Goal: Find specific page/section: Find specific page/section

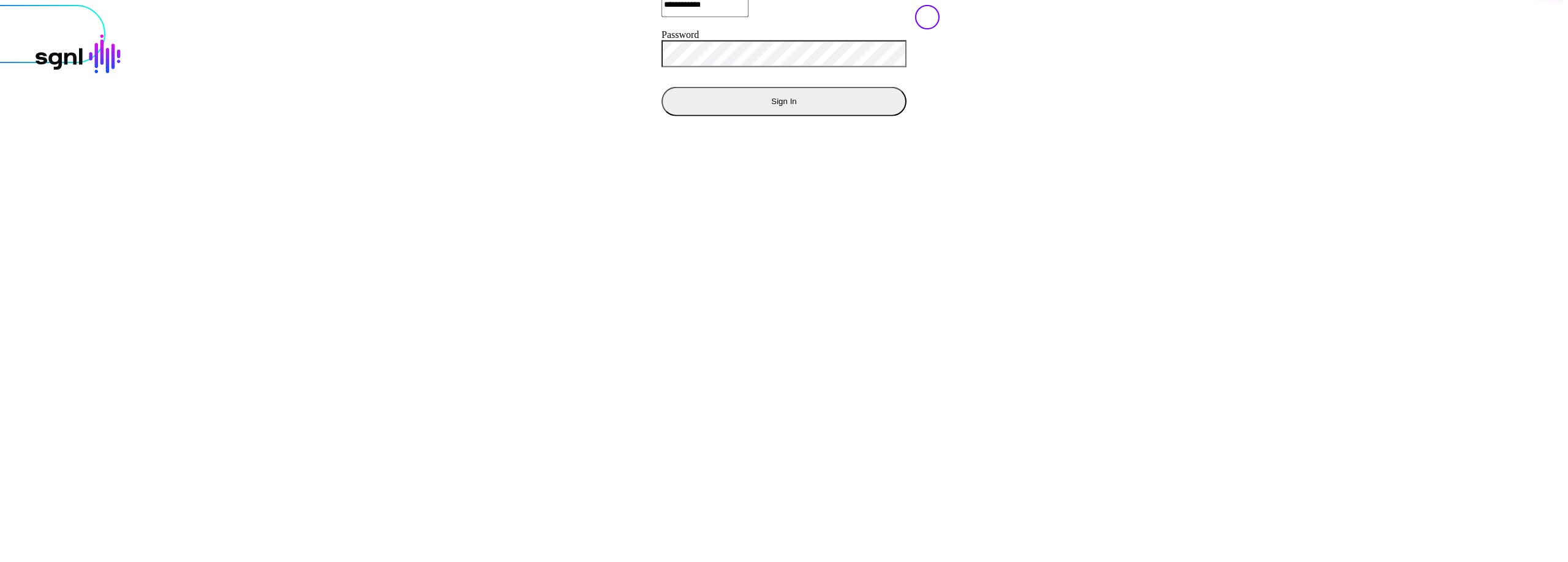
click at [661, 116] on button "Sign In" at bounding box center [783, 101] width 245 height 29
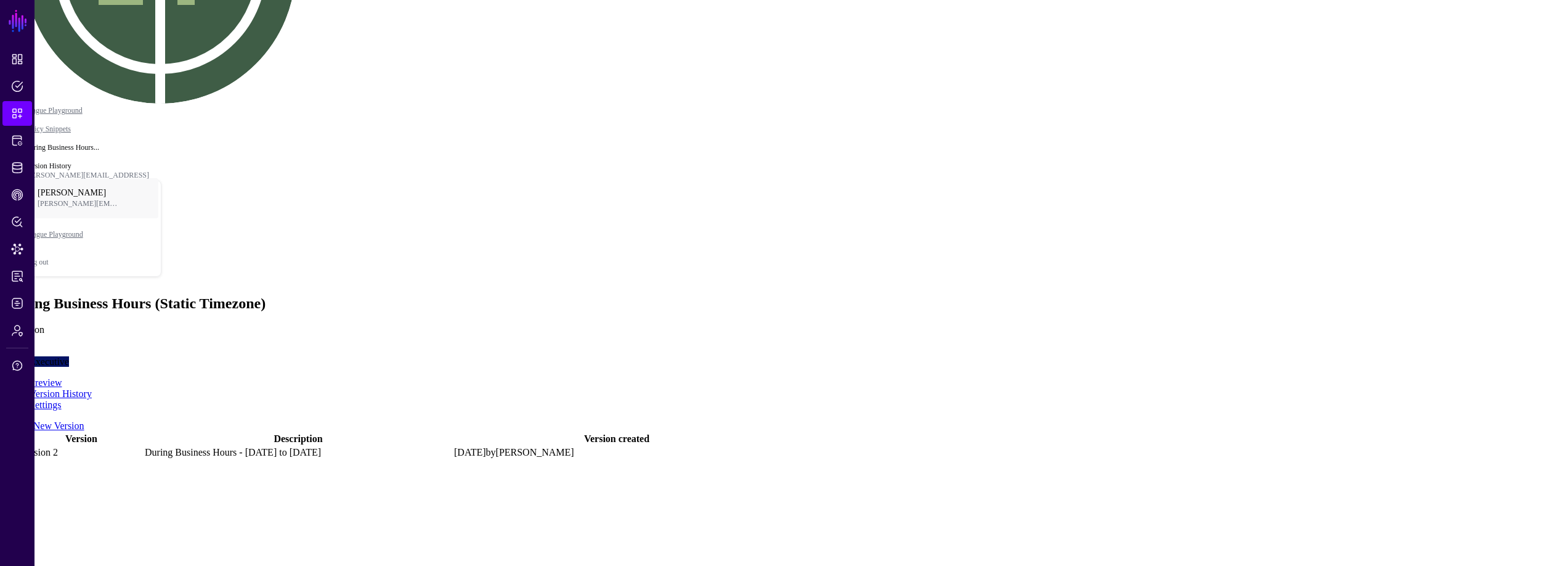
scroll to position [202, 0]
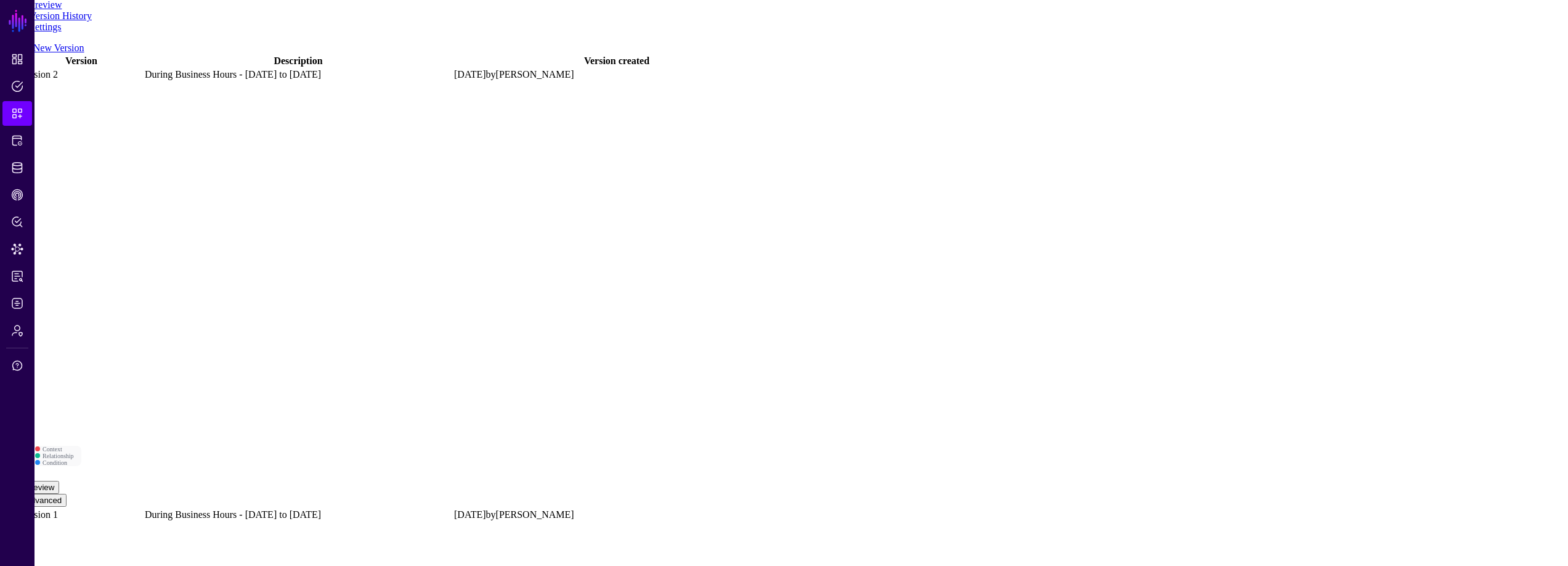
scroll to position [623, 0]
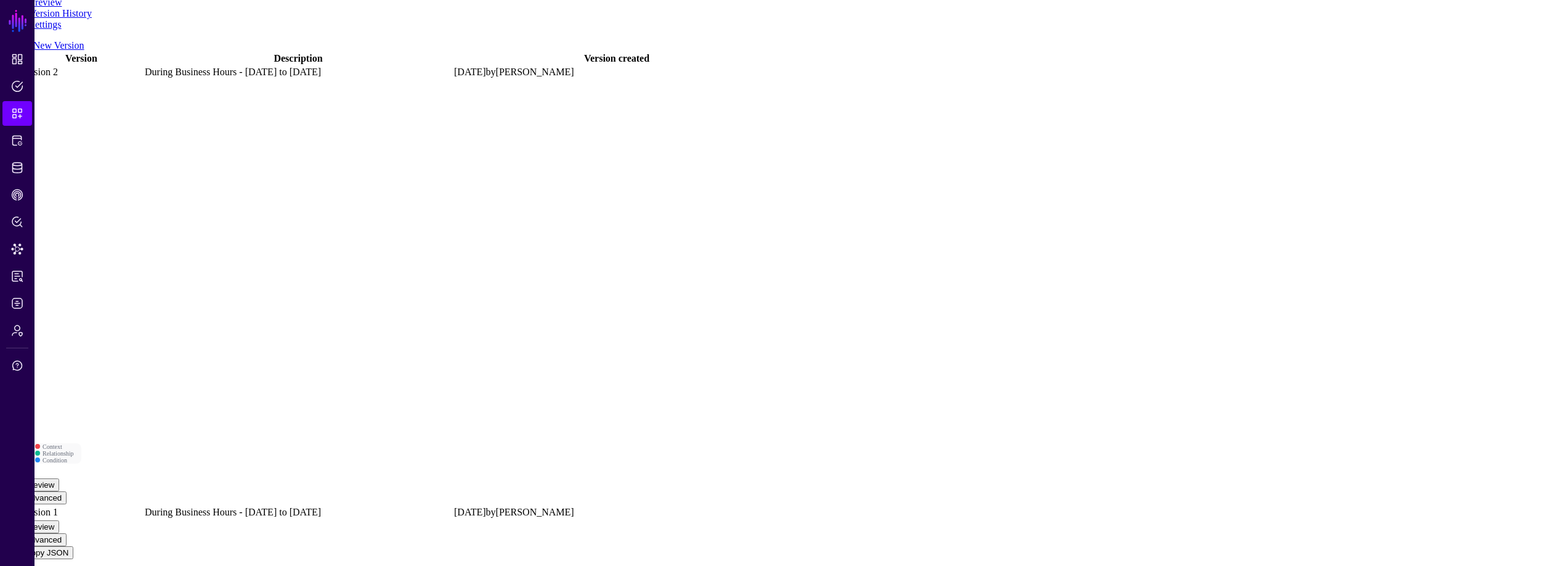
click at [59, 521] on button "Preview" at bounding box center [40, 527] width 39 height 13
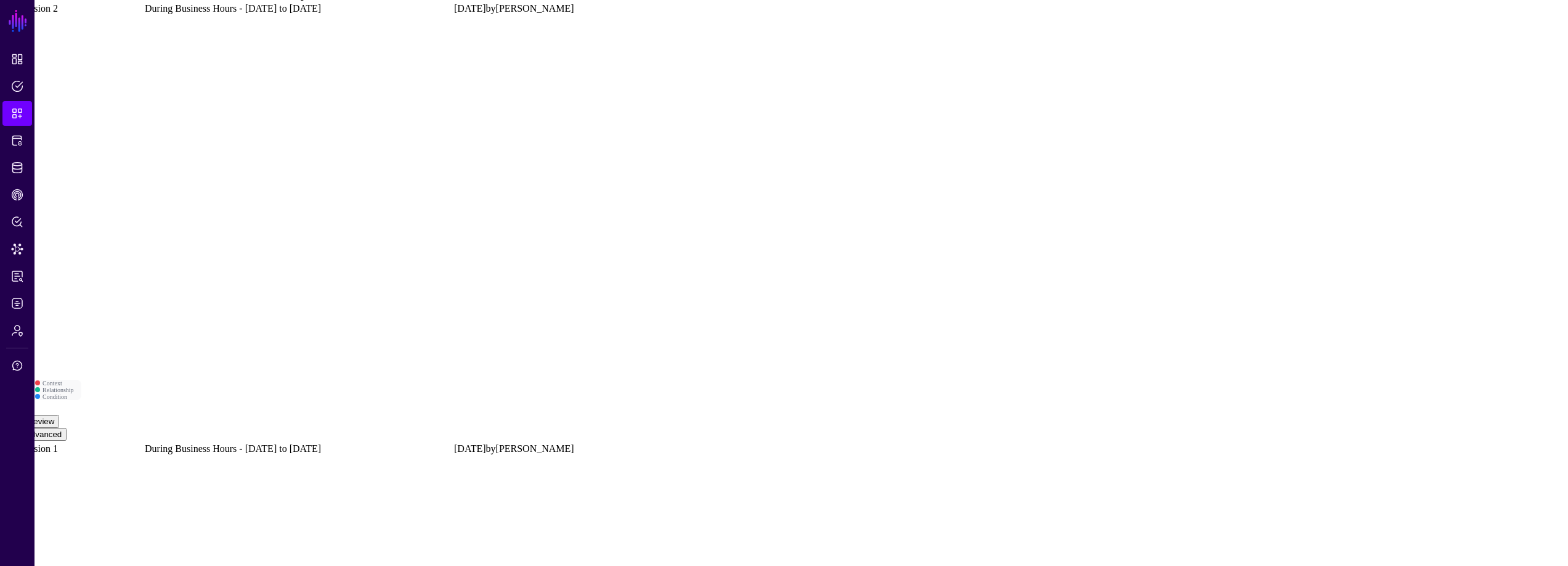
click at [322, 253] on app-snippets-item-history "Create New Version Version Description Version created Version 2 During Busines…" at bounding box center [784, 430] width 1558 height 906
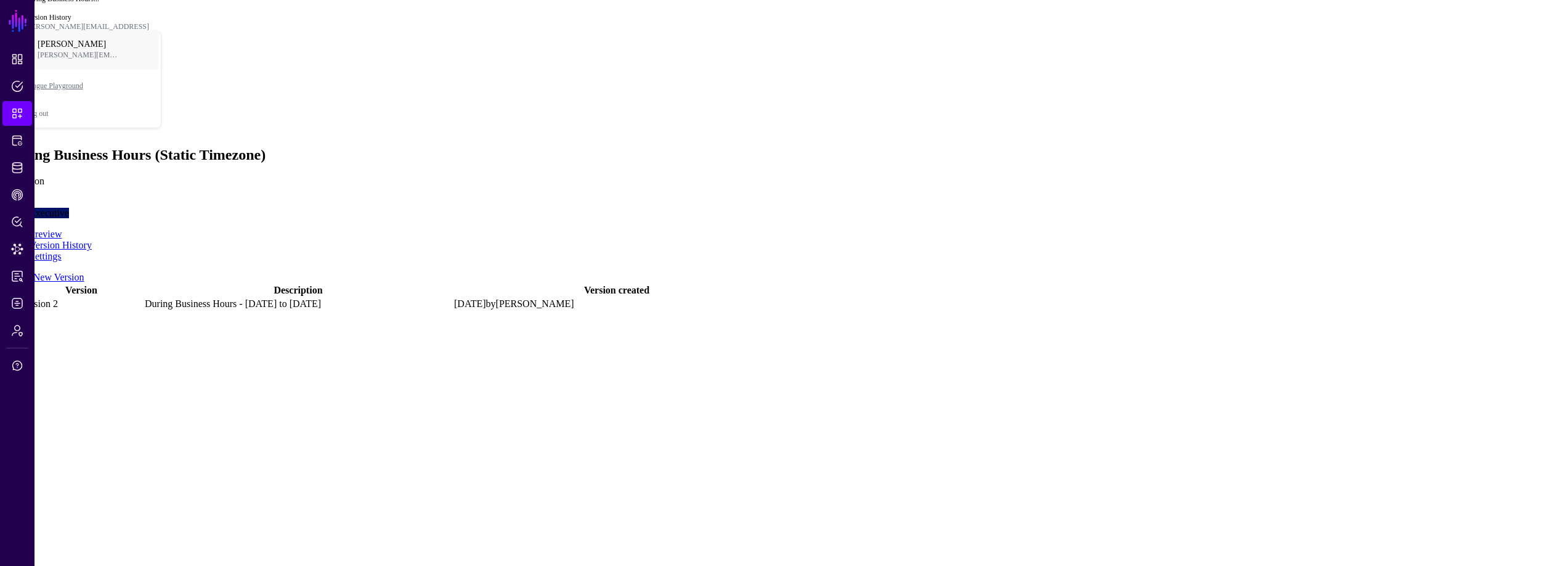
scroll to position [73, 0]
